Goal: Task Accomplishment & Management: Manage account settings

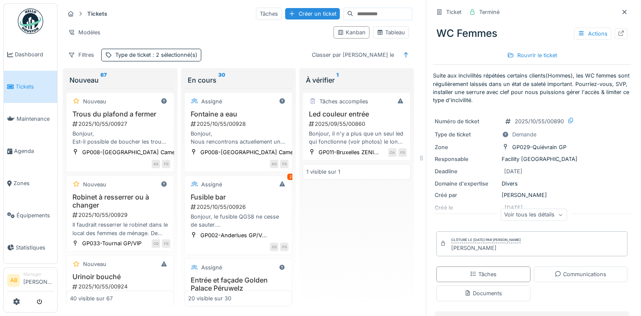
scroll to position [2099, 0]
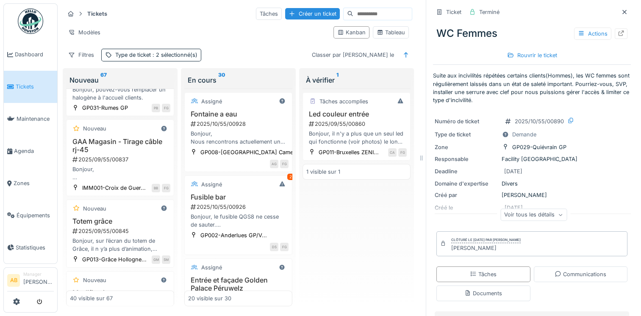
click at [21, 81] on link "Tickets" at bounding box center [30, 87] width 53 height 32
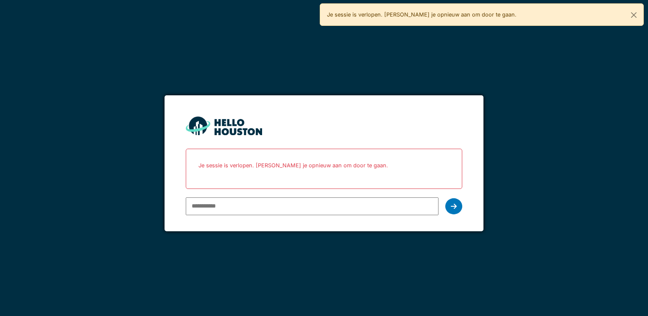
click at [239, 209] on input "email" at bounding box center [312, 207] width 252 height 18
type input "**********"
click at [451, 203] on icon at bounding box center [454, 206] width 6 height 7
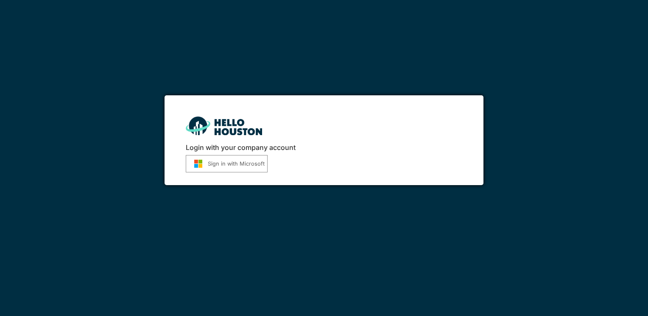
click at [215, 158] on button "Sign in with Microsoft" at bounding box center [227, 163] width 82 height 17
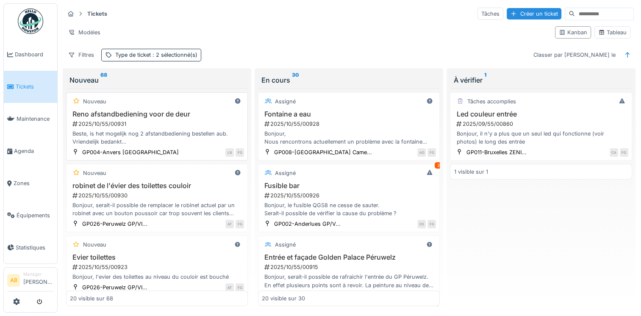
click at [159, 138] on div "Beste, is het mogelijk nog 2 afstandbediening bestellen aub. Vriendelijk bedank…" at bounding box center [157, 138] width 174 height 16
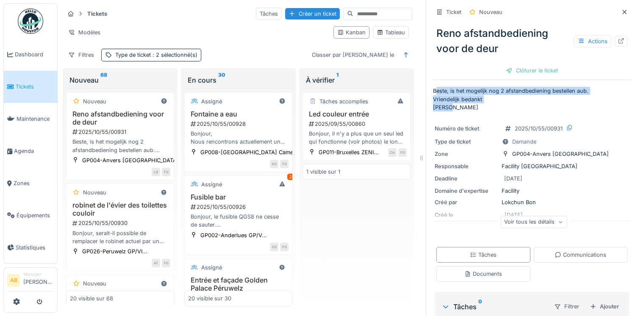
drag, startPoint x: 430, startPoint y: 92, endPoint x: 465, endPoint y: 106, distance: 37.6
click at [465, 106] on p "Beste, is het mogelijk nog 2 afstandbediening bestellen aub. Vriendelijk bedank…" at bounding box center [532, 99] width 198 height 25
drag, startPoint x: 465, startPoint y: 106, endPoint x: 437, endPoint y: 84, distance: 36.0
click at [437, 84] on div "Ticket Nouveau Reno afstandbediening voor de deur Actions Clôturer le ticket Be…" at bounding box center [532, 191] width 198 height 382
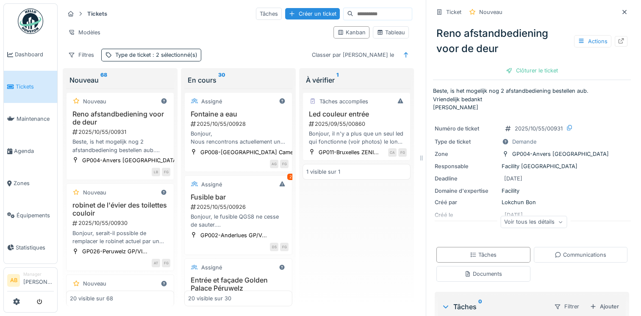
click at [433, 89] on p "Beste, is het mogelijk nog 2 afstandbediening bestellen aub. Vriendelijk bedank…" at bounding box center [532, 99] width 198 height 25
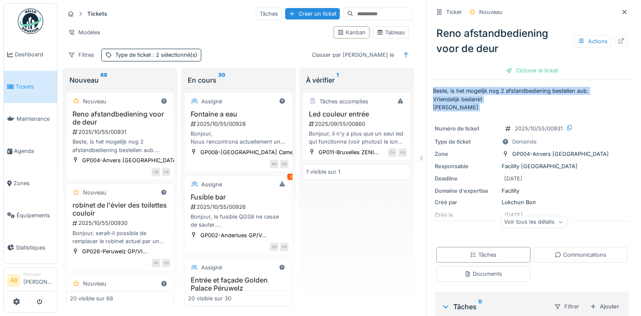
drag, startPoint x: 427, startPoint y: 89, endPoint x: 452, endPoint y: 105, distance: 30.1
click at [452, 105] on p "Beste, is het mogelijk nog 2 afstandbediening bestellen aub. Vriendelijk bedank…" at bounding box center [532, 99] width 198 height 25
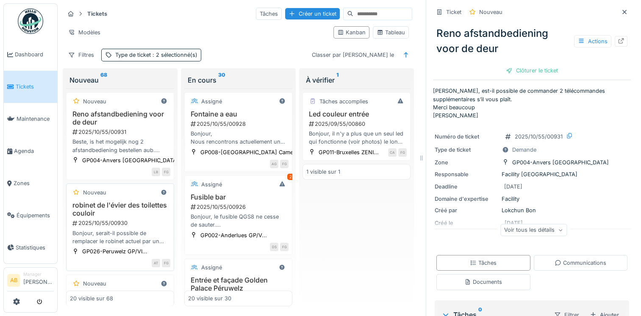
click at [105, 229] on div "Bonjour, serait-il possible de remplacer le robinet actuel par un robinet avec …" at bounding box center [120, 237] width 100 height 16
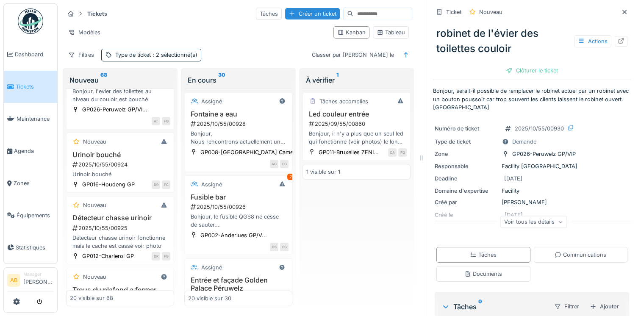
scroll to position [237, 0]
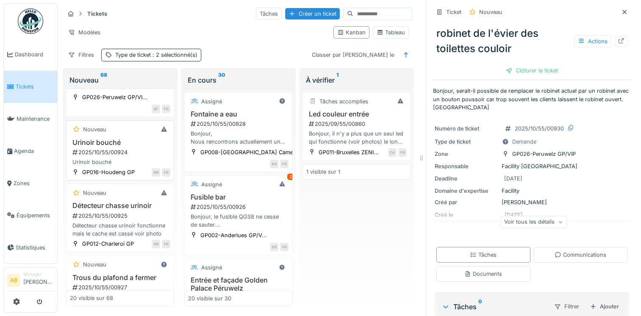
click at [105, 158] on div "Urinoir bouché" at bounding box center [120, 162] width 100 height 8
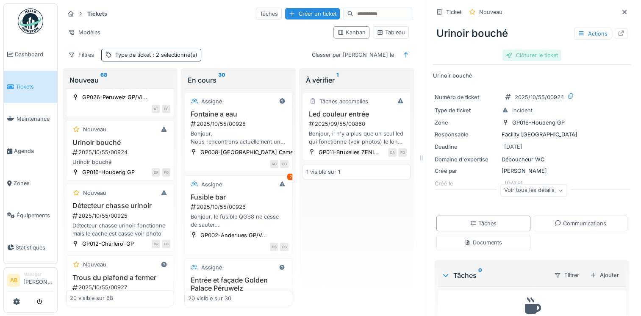
click at [541, 57] on div "Clôturer le ticket" at bounding box center [532, 55] width 59 height 11
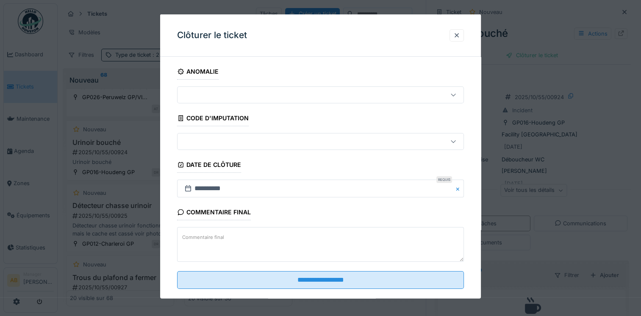
click at [300, 242] on textarea "Commentaire final" at bounding box center [320, 244] width 287 height 35
type textarea "*"
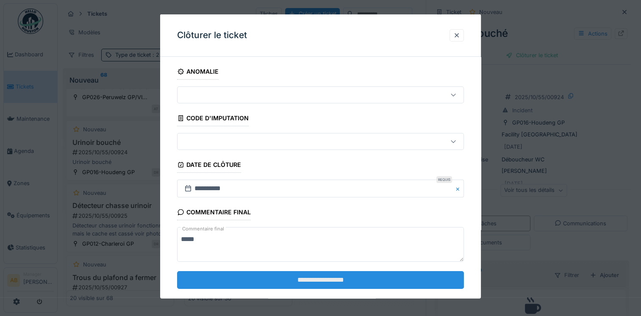
type textarea "****"
click at [278, 279] on input "**********" at bounding box center [320, 280] width 287 height 18
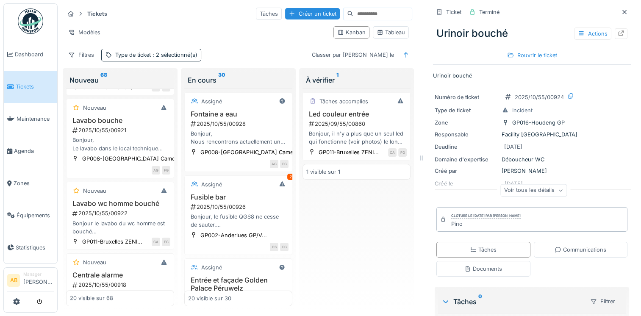
scroll to position [560, 0]
